Goal: Task Accomplishment & Management: Manage account settings

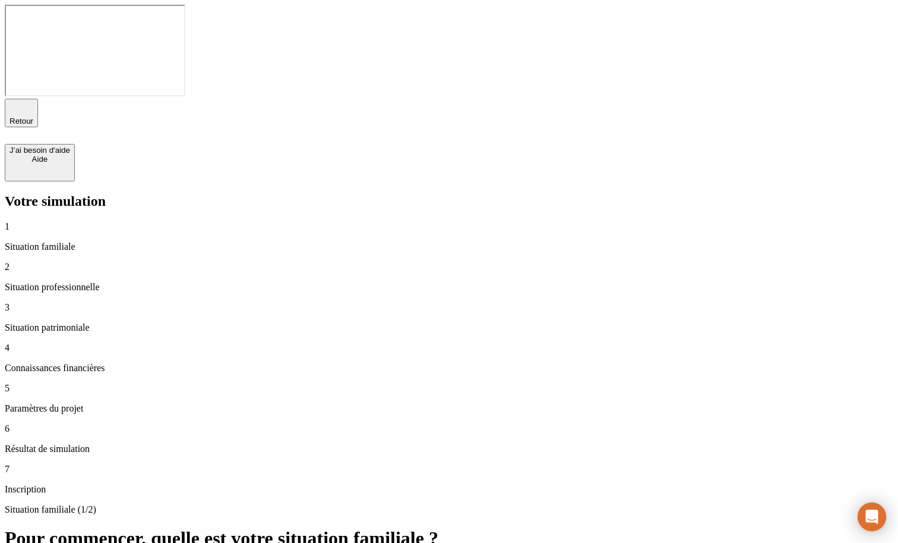
click at [70, 146] on div "J’ai besoin d'aide" at bounding box center [40, 150] width 61 height 9
drag, startPoint x: 245, startPoint y: 282, endPoint x: 493, endPoint y: 282, distance: 248.4
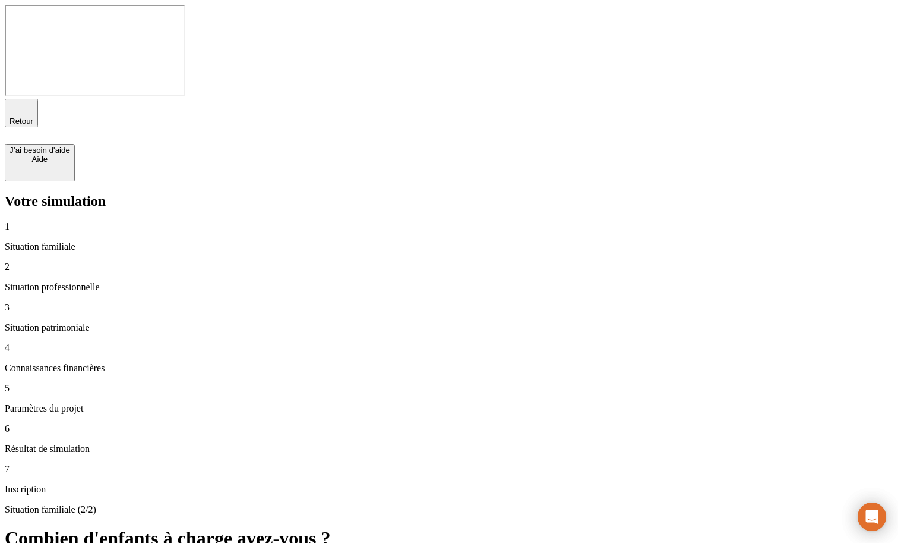
copy span "Besoin des conseils d’un expert en gestion de patrimoine ?"
drag, startPoint x: 244, startPoint y: 254, endPoint x: 556, endPoint y: 256, distance: 312.0
copy span "Échangez dès maintenant par chat avec notre équipe support."
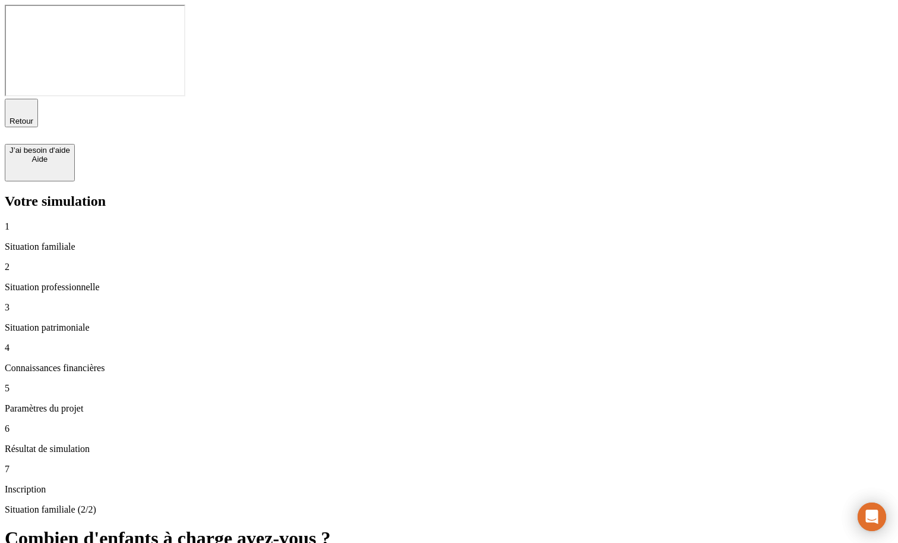
click at [70, 146] on div "J’ai besoin d'aide" at bounding box center [40, 150] width 61 height 9
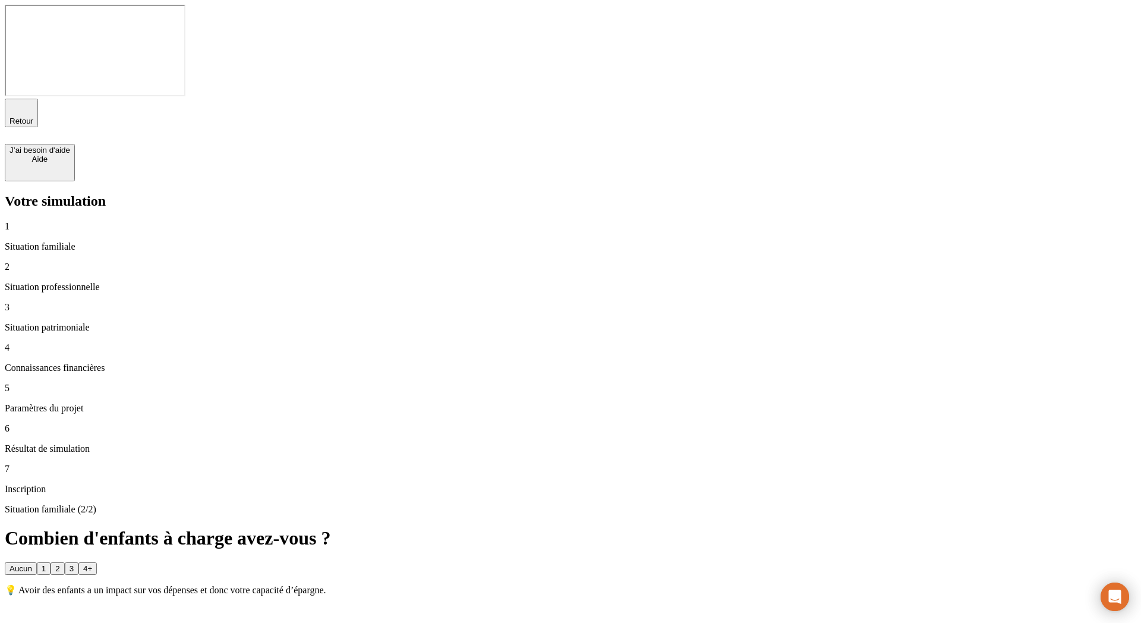
click at [70, 146] on div "J’ai besoin d'aide" at bounding box center [40, 150] width 61 height 9
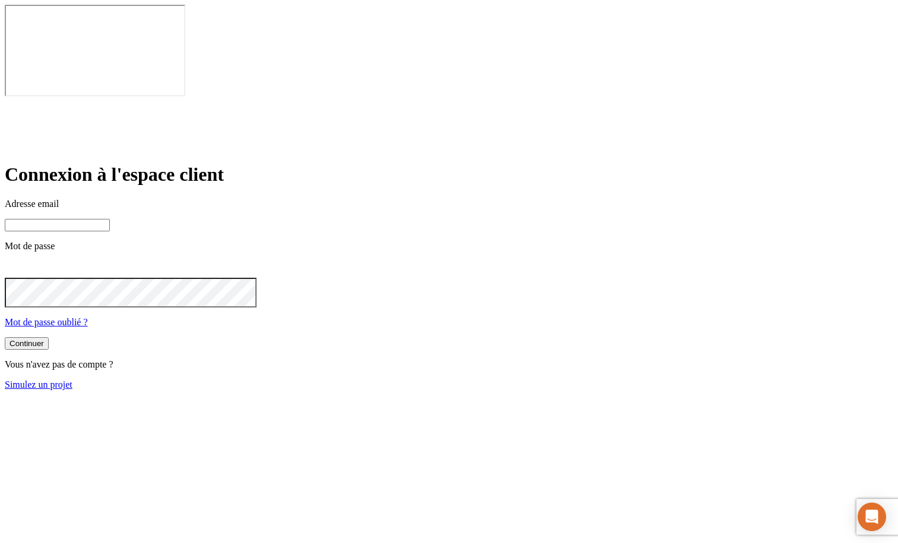
click at [110, 219] on input at bounding box center [57, 225] width 105 height 12
type input "[PERSON_NAME][DOMAIN_NAME][EMAIL_ADDRESS][DOMAIN_NAME]"
click at [49, 338] on button "Continuer" at bounding box center [27, 344] width 44 height 12
click at [44, 339] on div "Continuer" at bounding box center [27, 343] width 34 height 9
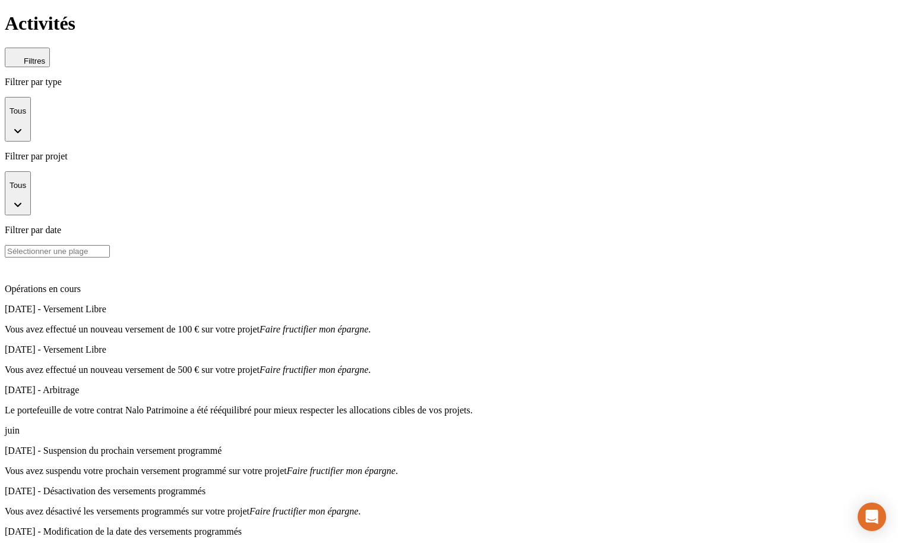
scroll to position [609, 0]
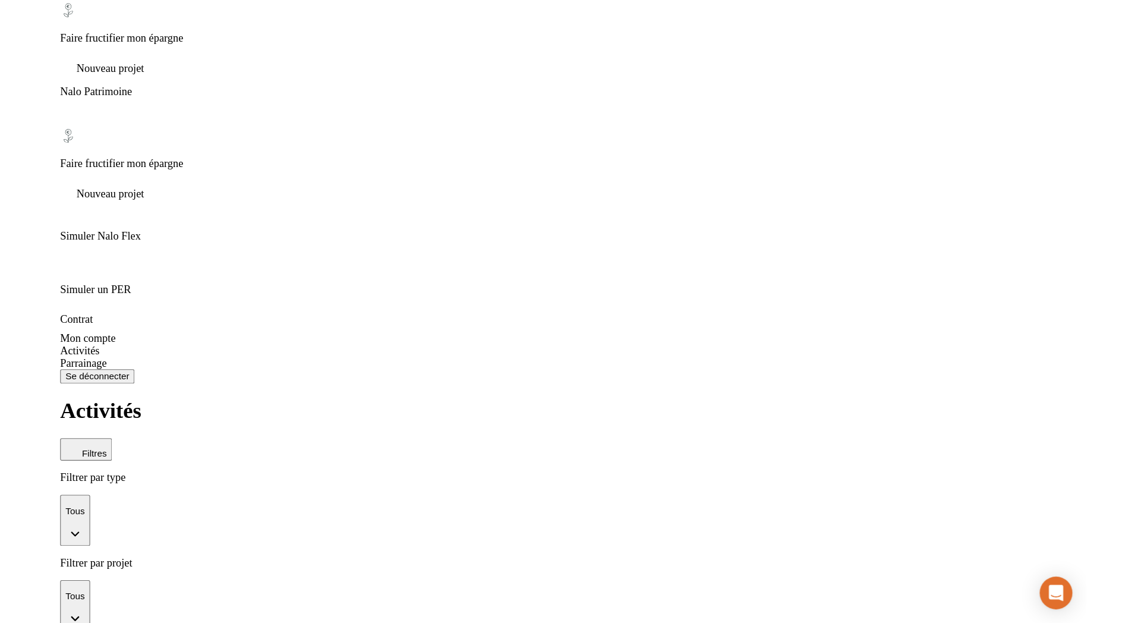
scroll to position [0, 0]
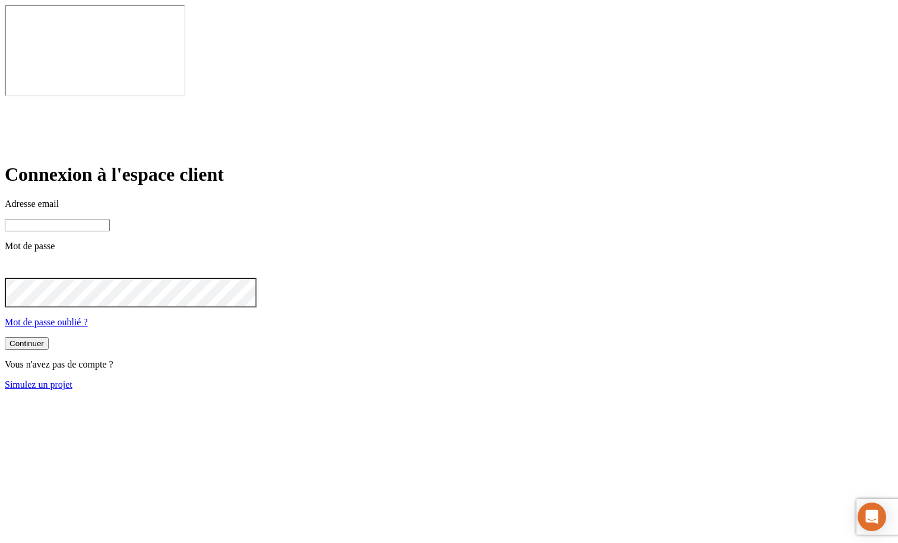
click at [110, 219] on input at bounding box center [57, 225] width 105 height 12
type input "[PERSON_NAME][DOMAIN_NAME][EMAIL_ADDRESS][DOMAIN_NAME]"
click at [49, 338] on button "Continuer" at bounding box center [27, 344] width 44 height 12
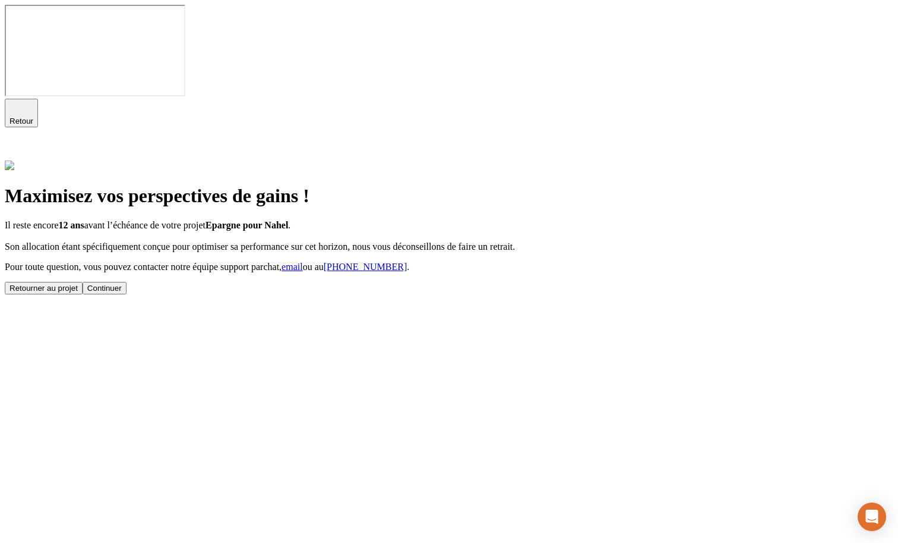
click at [127, 282] on button "Continuer" at bounding box center [105, 288] width 44 height 12
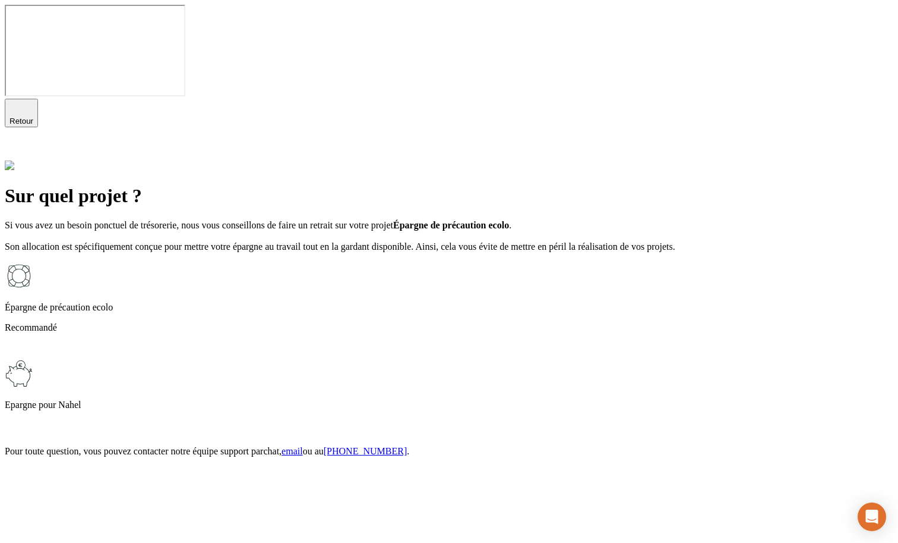
click at [403, 399] on p "Epargne pour Nahel" at bounding box center [449, 404] width 889 height 11
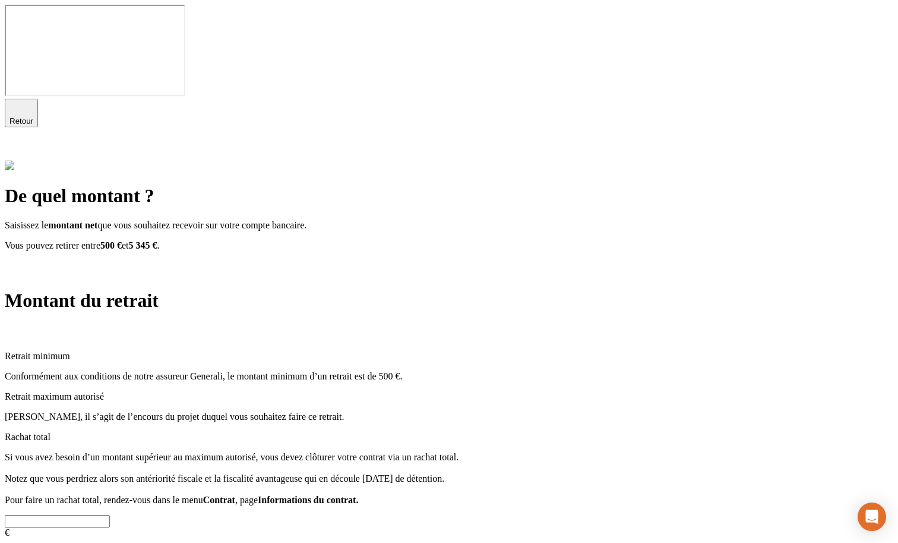
click at [19, 260] on icon at bounding box center [12, 267] width 14 height 14
click at [380, 277] on div at bounding box center [449, 277] width 889 height 0
click at [19, 260] on icon at bounding box center [12, 267] width 14 height 14
click at [16, 327] on icon at bounding box center [12, 331] width 8 height 8
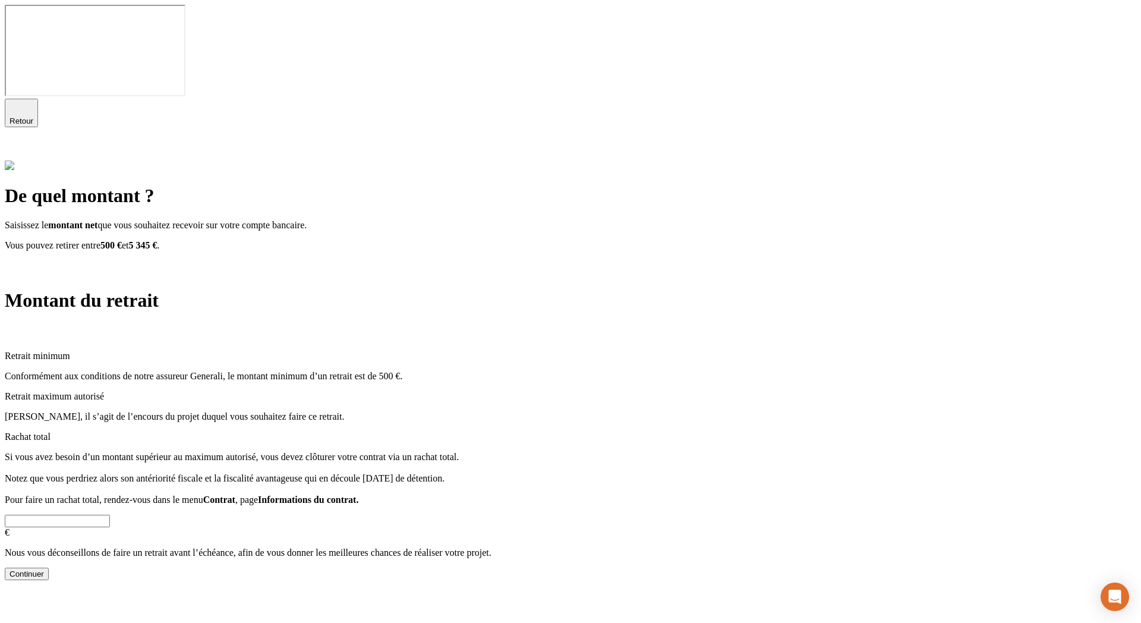
click at [19, 260] on icon at bounding box center [12, 267] width 14 height 14
click at [647, 277] on div at bounding box center [570, 277] width 1131 height 0
click at [19, 144] on icon at bounding box center [12, 151] width 14 height 14
